Goal: Information Seeking & Learning: Check status

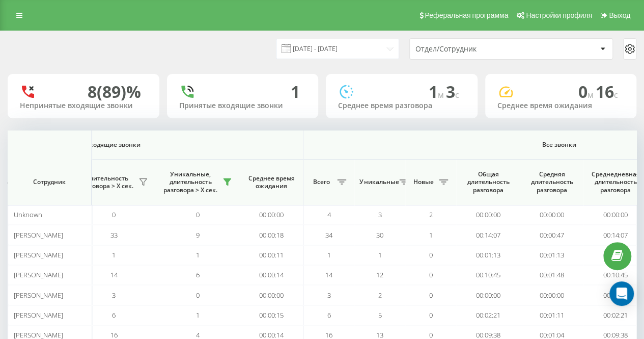
click at [185, 48] on div "[DATE] - [DATE] Отдел/Сотрудник" at bounding box center [322, 48] width 629 height 21
click at [240, 57] on div "[DATE] - [DATE] Отдел/Сотрудник" at bounding box center [322, 48] width 629 height 21
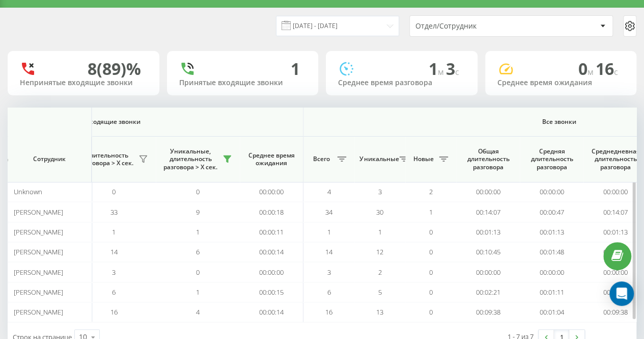
scroll to position [53, 0]
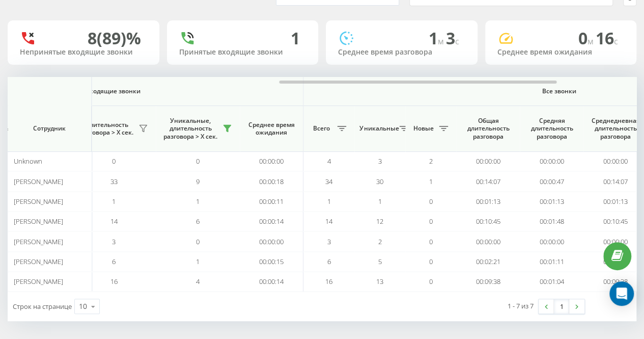
click at [194, 13] on div "22.09.2025 - 22.09.2025 Отдел/Сотрудник 8 (89)% Непринятые входящие звонки 1 Пр…" at bounding box center [322, 149] width 629 height 343
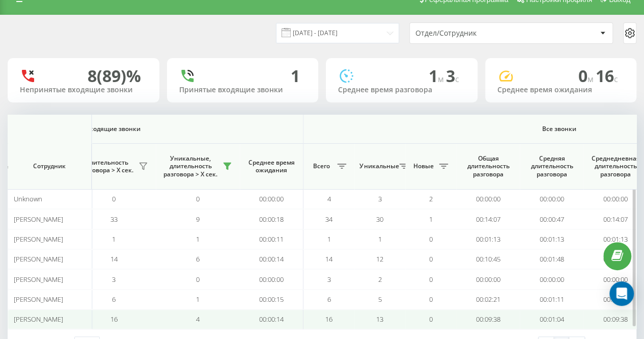
scroll to position [0, 0]
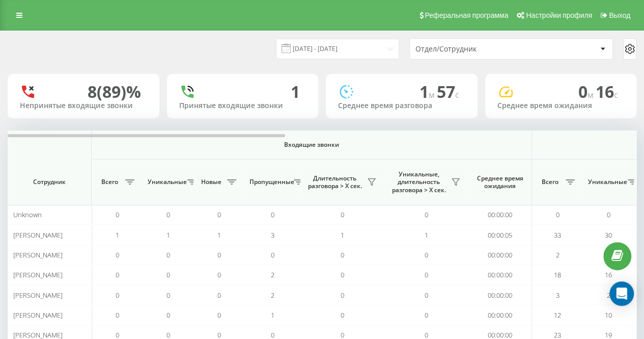
click at [217, 54] on div "[DATE] - [DATE] Отдел/Сотрудник" at bounding box center [322, 48] width 629 height 21
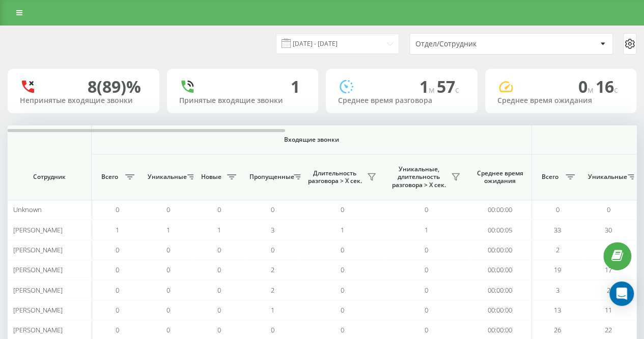
click at [238, 38] on div "[DATE] - [DATE] Отдел/Сотрудник" at bounding box center [322, 43] width 629 height 21
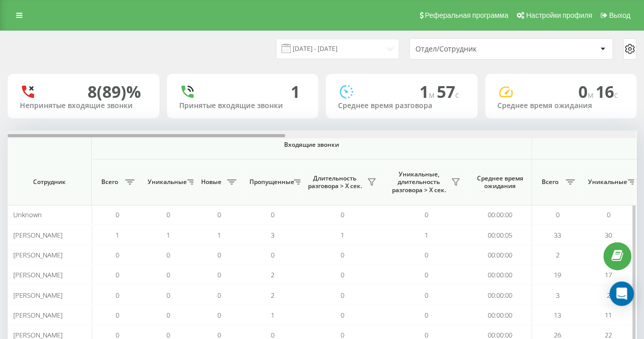
scroll to position [0, 628]
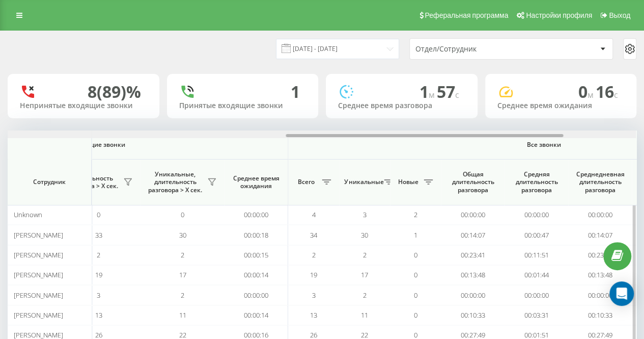
drag, startPoint x: 282, startPoint y: 134, endPoint x: 354, endPoint y: 132, distance: 72.9
click at [354, 133] on div at bounding box center [322, 134] width 628 height 8
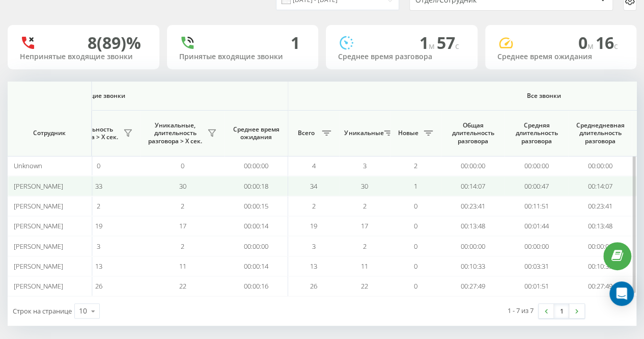
scroll to position [53, 0]
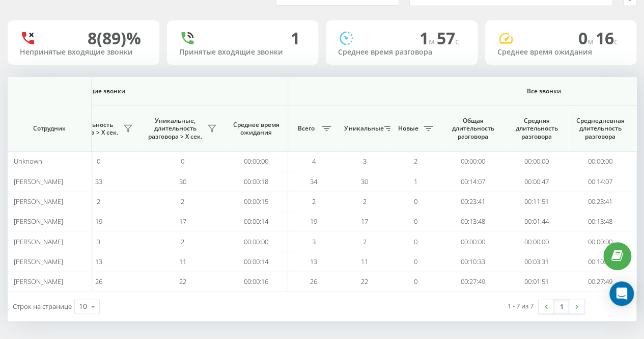
click at [349, 307] on div "Строк на странице 10 10 25 50 100 1 - 7 из 7 1" at bounding box center [322, 306] width 629 height 30
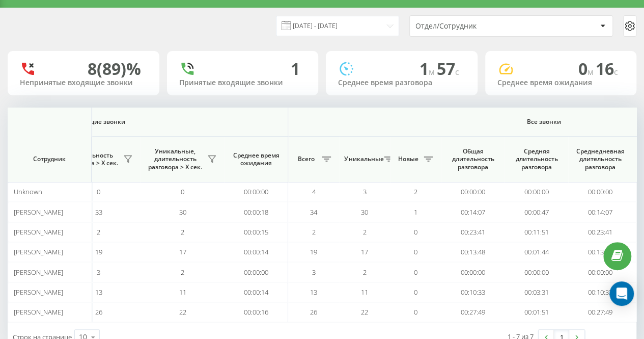
scroll to position [0, 0]
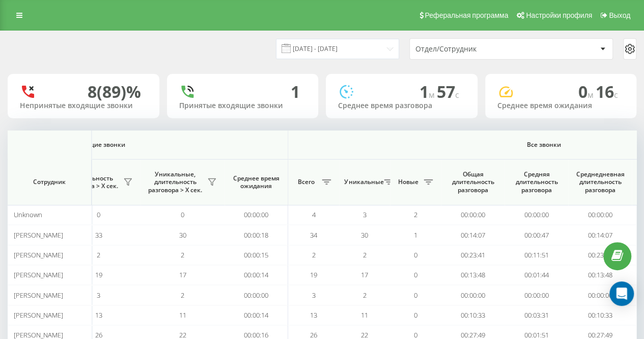
click at [143, 37] on div "[DATE] - [DATE] Отдел/Сотрудник" at bounding box center [322, 49] width 643 height 36
click at [177, 35] on div "[DATE] - [DATE] Отдел/Сотрудник" at bounding box center [322, 49] width 643 height 36
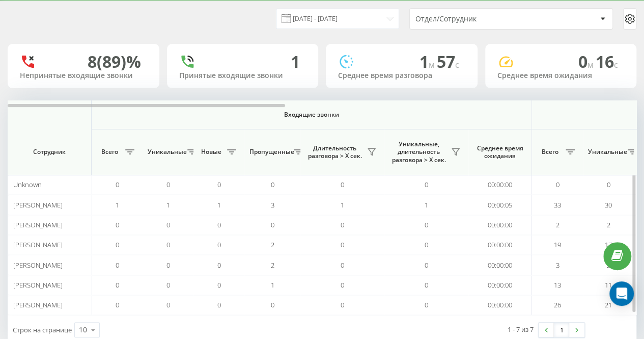
scroll to position [53, 0]
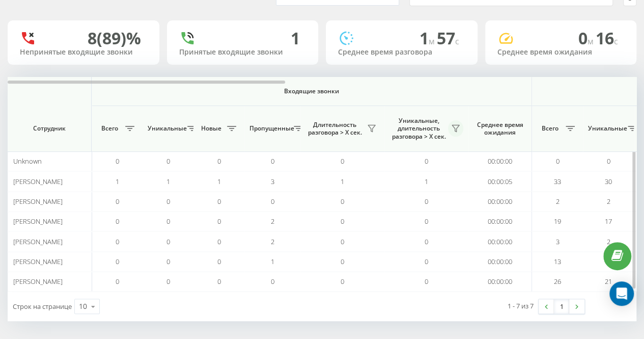
click at [457, 126] on icon at bounding box center [456, 128] width 8 height 8
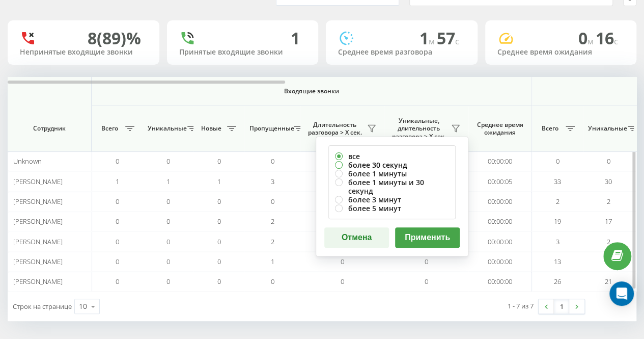
click at [398, 165] on label "более 30 секунд" at bounding box center [392, 164] width 114 height 9
radio input "true"
click at [421, 227] on button "Применить" at bounding box center [427, 237] width 65 height 20
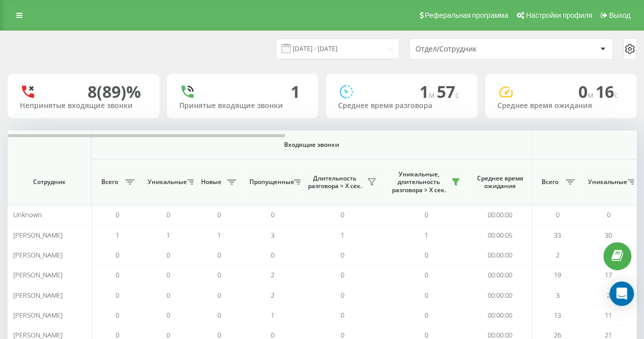
click at [190, 52] on div "[DATE] - [DATE] Отдел/Сотрудник" at bounding box center [322, 48] width 629 height 21
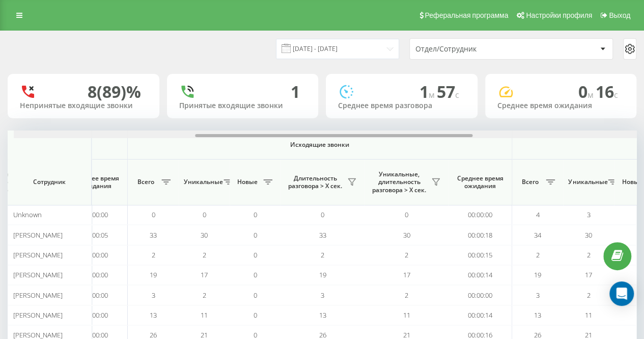
drag, startPoint x: 254, startPoint y: 136, endPoint x: 437, endPoint y: 130, distance: 183.4
click at [437, 130] on div at bounding box center [328, 134] width 628 height 8
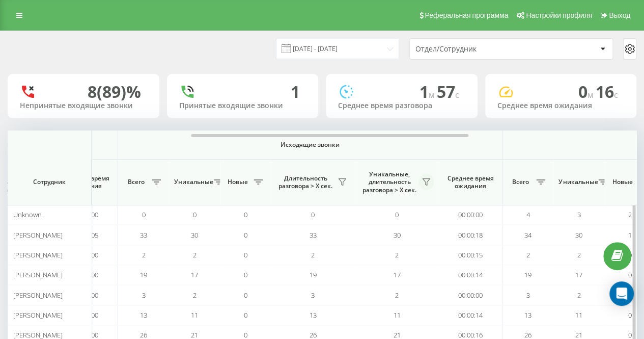
click at [426, 178] on icon at bounding box center [426, 182] width 8 height 8
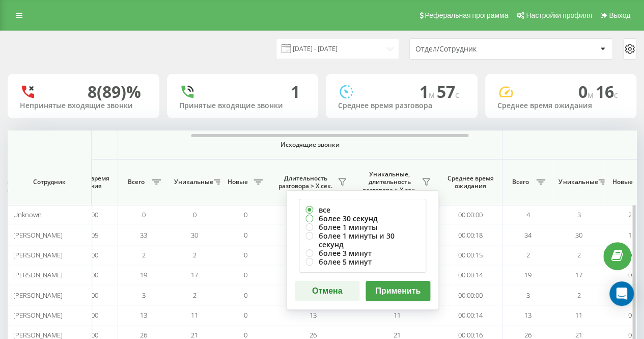
click at [383, 214] on label "более 30 секунд" at bounding box center [363, 218] width 114 height 9
radio input "true"
click at [393, 281] on button "Применить" at bounding box center [398, 291] width 65 height 20
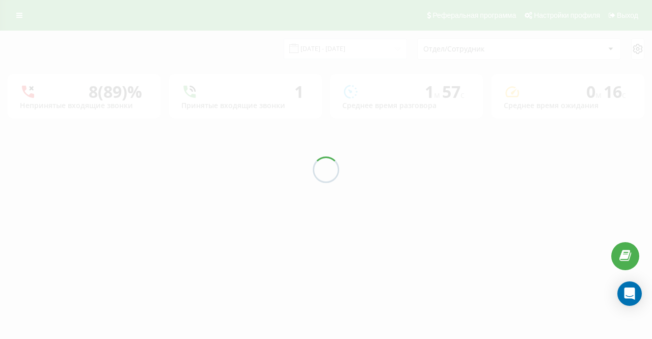
click at [254, 52] on div at bounding box center [326, 169] width 652 height 339
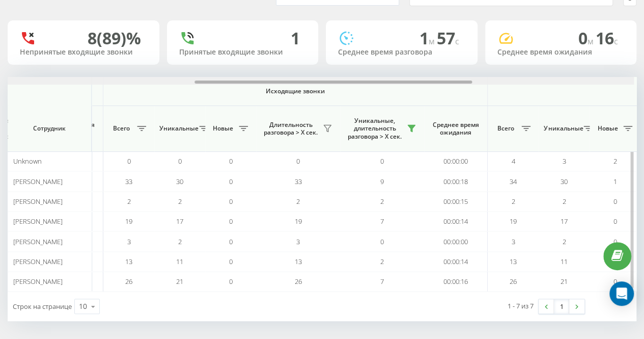
scroll to position [0, 430]
drag, startPoint x: 256, startPoint y: 83, endPoint x: 444, endPoint y: 89, distance: 188.0
click at [447, 86] on div "Входящие звонки Исходящие звонки Все звонки Сотрудник Всего Уникальные Новые Пр…" at bounding box center [322, 184] width 629 height 214
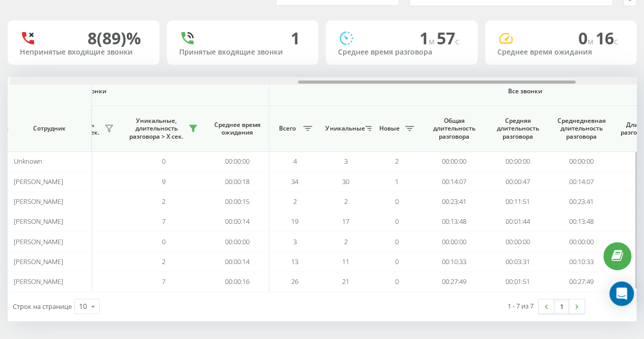
scroll to position [0, 662]
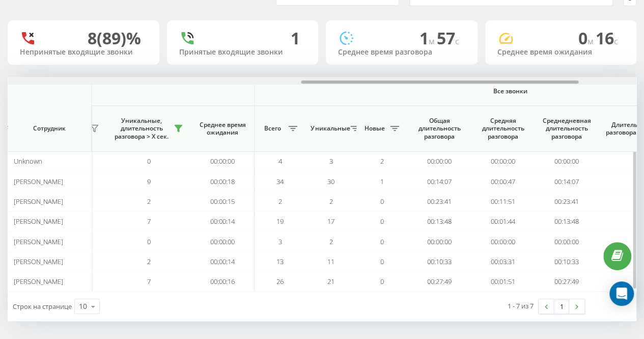
drag, startPoint x: 391, startPoint y: 81, endPoint x: 494, endPoint y: 80, distance: 102.9
click at [494, 80] on div at bounding box center [440, 81] width 278 height 3
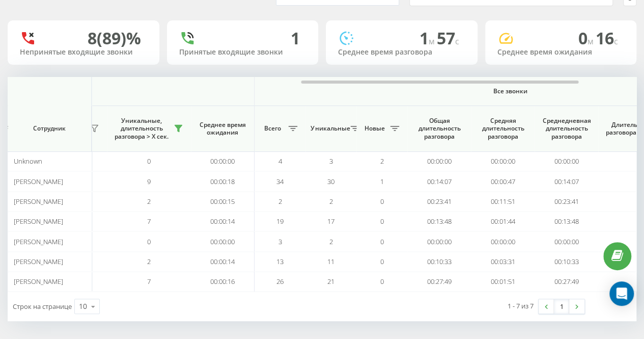
click at [416, 307] on div "1 - 7 из 7 1" at bounding box center [475, 306] width 236 height 30
